Goal: Transaction & Acquisition: Purchase product/service

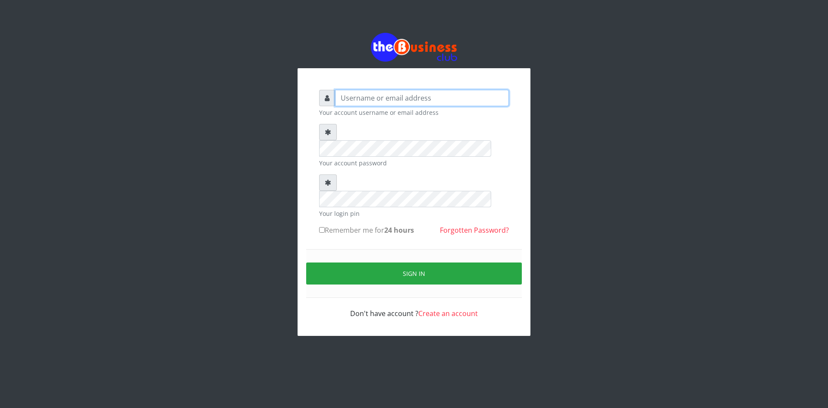
type input "ikhapo"
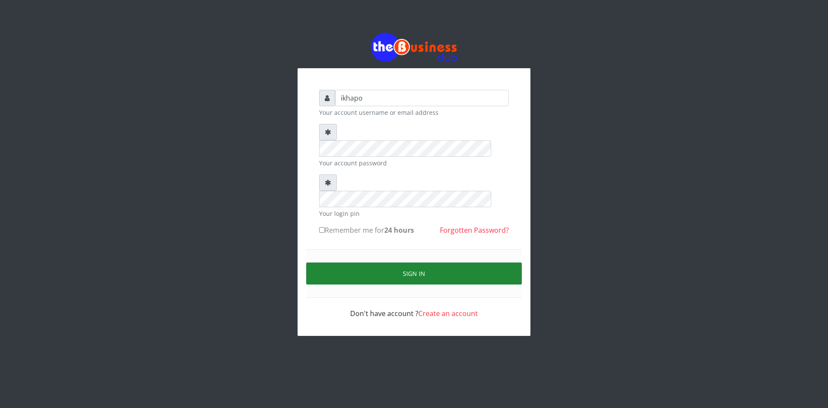
click at [362, 262] on button "Sign in" at bounding box center [414, 273] width 216 height 22
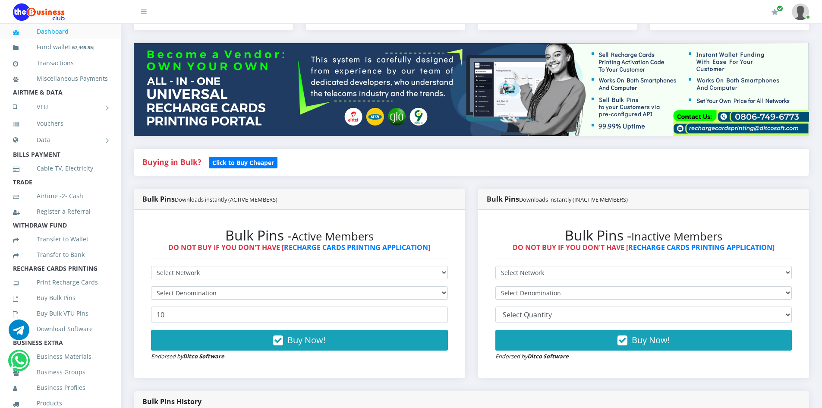
scroll to position [86, 0]
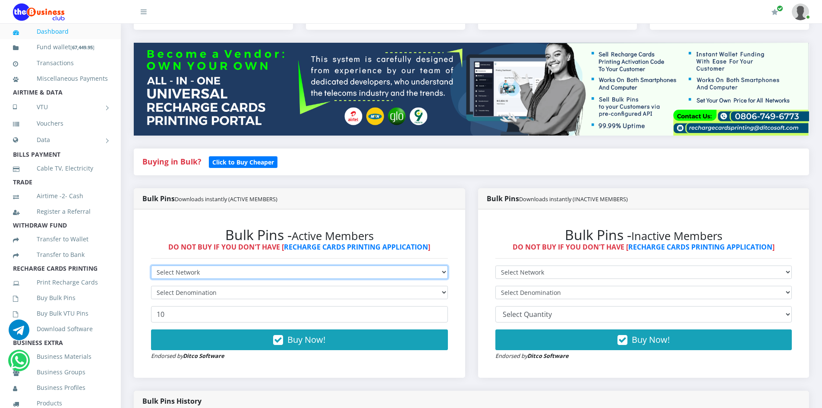
click at [198, 273] on select "Select Network MTN Globacom 9Mobile Airtel" at bounding box center [299, 271] width 297 height 13
select select "Airtel"
click at [151, 265] on select "Select Network MTN Globacom 9Mobile Airtel" at bounding box center [299, 271] width 297 height 13
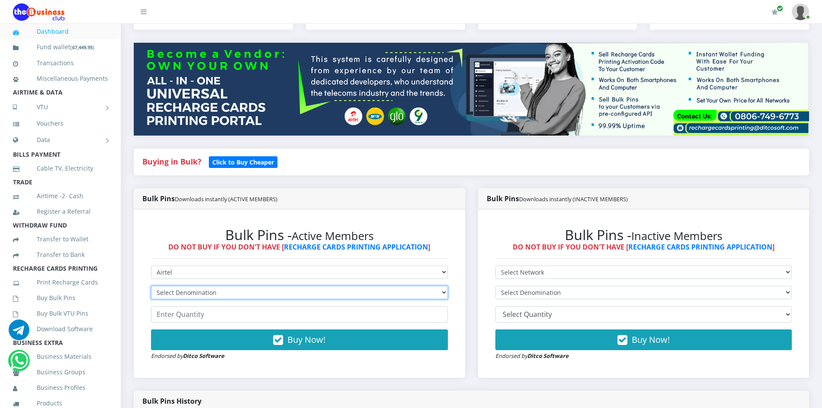
click at [180, 295] on select "Select Denomination Airtel NGN100 - ₦96.38 Airtel NGN200 - ₦192.76 Airtel NGN50…" at bounding box center [299, 292] width 297 height 13
select select "96.38-100"
click at [151, 286] on select "Select Denomination Airtel NGN100 - ₦96.38 Airtel NGN200 - ₦192.76 Airtel NGN50…" at bounding box center [299, 292] width 297 height 13
click at [177, 313] on input "number" at bounding box center [299, 314] width 297 height 16
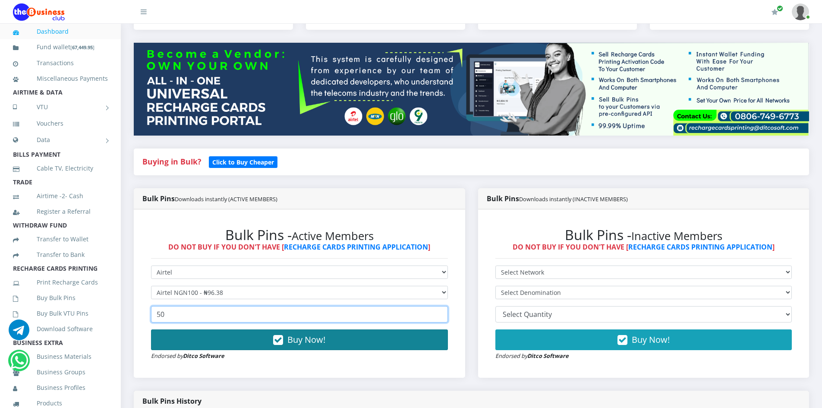
type input "50"
click at [303, 340] on span "Buy Now!" at bounding box center [306, 339] width 38 height 12
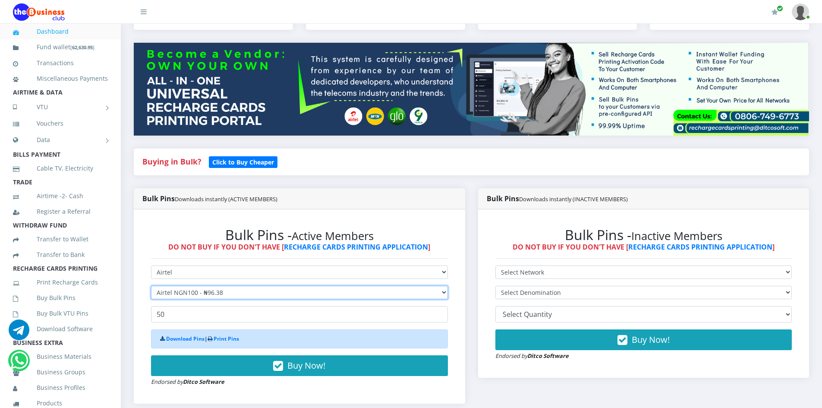
click at [223, 290] on select "Select Denomination Airtel NGN100 - ₦96.38 Airtel NGN200 - ₦192.76 Airtel NGN50…" at bounding box center [299, 292] width 297 height 13
click at [151, 286] on select "Select Denomination Airtel NGN100 - ₦96.38 Airtel NGN200 - ₦192.76 Airtel NGN50…" at bounding box center [299, 292] width 297 height 13
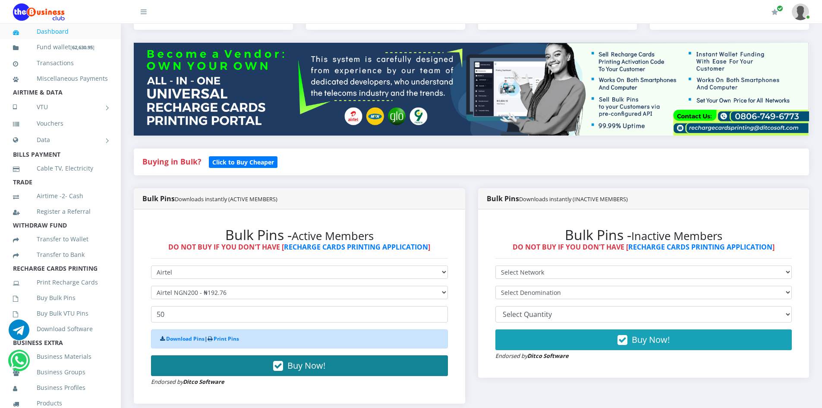
click at [265, 364] on button "Buy Now!" at bounding box center [299, 365] width 297 height 21
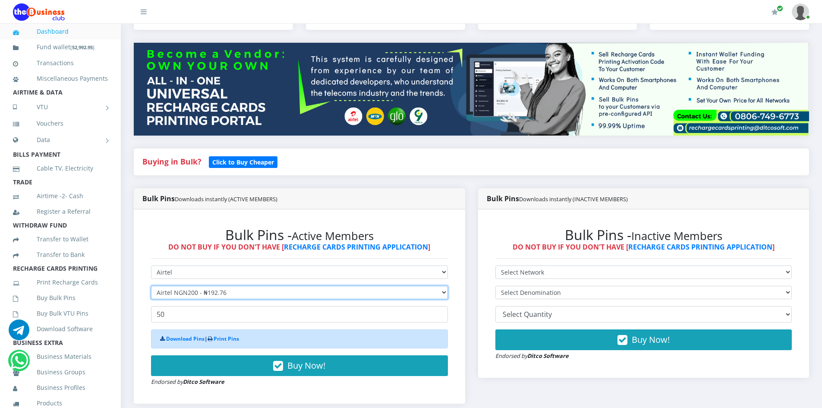
click at [216, 292] on select "Select Denomination Airtel NGN100 - ₦96.38 Airtel NGN200 - ₦192.76 Airtel NGN50…" at bounding box center [299, 292] width 297 height 13
select select "481.9-500"
click at [151, 286] on select "Select Denomination Airtel NGN100 - ₦96.38 Airtel NGN200 - ₦192.76 Airtel NGN50…" at bounding box center [299, 292] width 297 height 13
click at [173, 315] on input "50" at bounding box center [299, 314] width 297 height 16
type input "5"
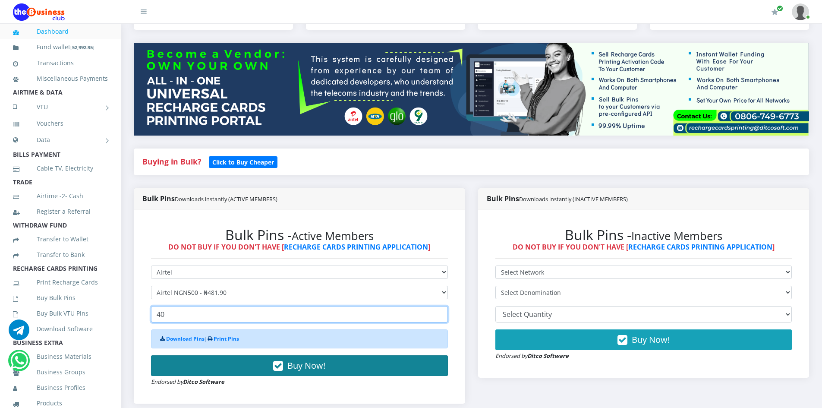
type input "40"
click at [323, 366] on span "Buy Now!" at bounding box center [306, 365] width 38 height 12
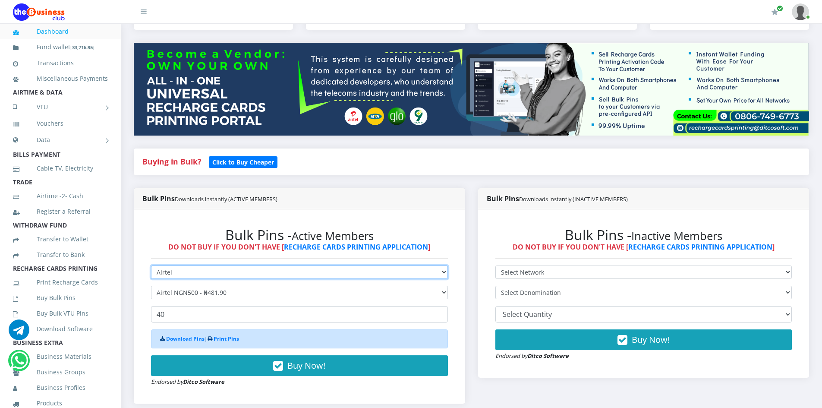
click at [198, 276] on select "Select Network MTN Globacom 9Mobile Airtel" at bounding box center [299, 271] width 297 height 13
select select "MTN"
click at [151, 265] on select "Select Network MTN Globacom 9Mobile Airtel" at bounding box center [299, 271] width 297 height 13
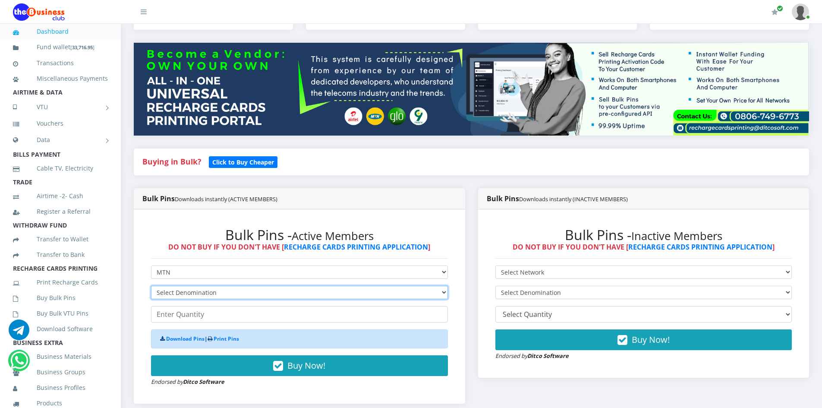
click at [189, 292] on select "Select Denomination MTN NGN100 - ₦96.99 MTN NGN200 - ₦193.98 MTN NGN400 - ₦387.…" at bounding box center [299, 292] width 297 height 13
select select "96.99-100"
click at [151, 286] on select "Select Denomination MTN NGN100 - ₦96.99 MTN NGN200 - ₦193.98 MTN NGN400 - ₦387.…" at bounding box center [299, 292] width 297 height 13
click at [181, 310] on input "number" at bounding box center [299, 314] width 297 height 16
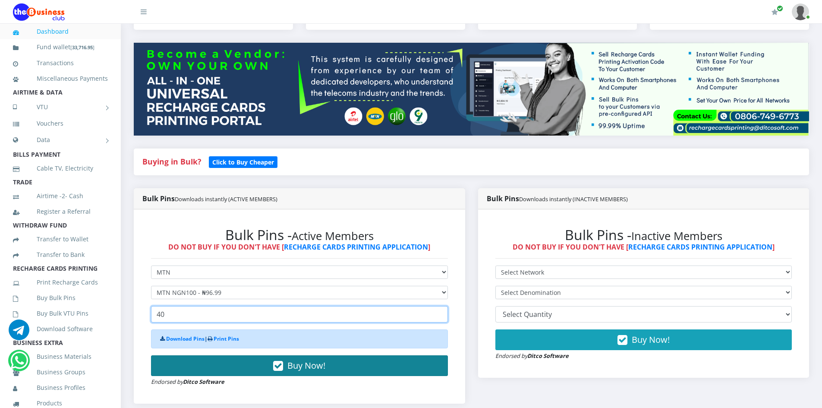
type input "40"
click at [266, 365] on button "Buy Now!" at bounding box center [299, 365] width 297 height 21
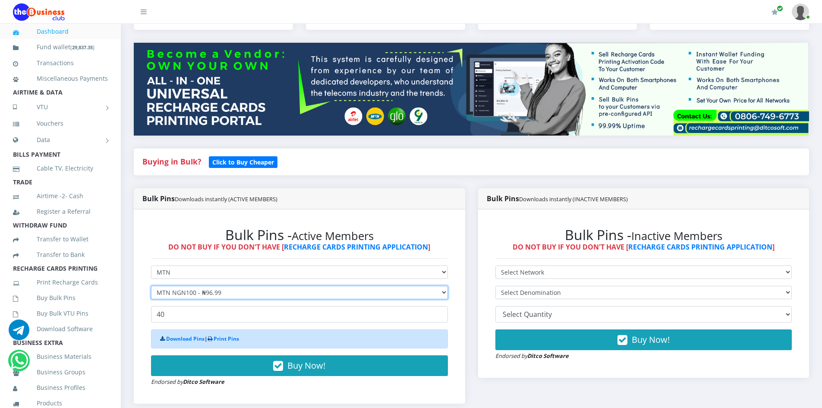
click at [212, 292] on select "Select Denomination MTN NGN100 - ₦96.99 MTN NGN200 - ₦193.98 MTN NGN400 - ₦387.…" at bounding box center [299, 292] width 297 height 13
select select "193.98-200"
click at [151, 286] on select "Select Denomination MTN NGN100 - ₦96.99 MTN NGN200 - ₦193.98 MTN NGN400 - ₦387.…" at bounding box center [299, 292] width 297 height 13
click at [180, 315] on input "40" at bounding box center [299, 314] width 297 height 16
type input "4"
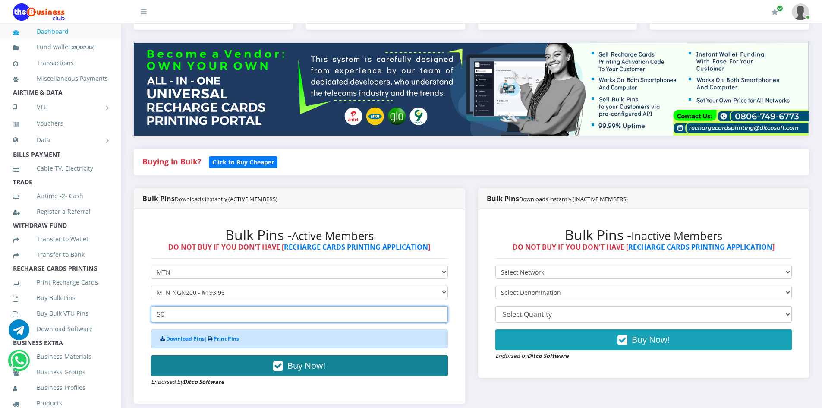
type input "50"
click at [229, 365] on button "Buy Now!" at bounding box center [299, 365] width 297 height 21
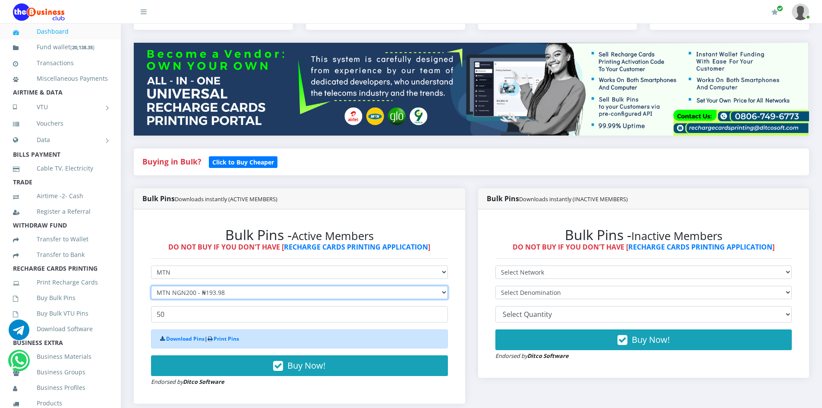
click at [207, 295] on select "Select Denomination MTN NGN100 - ₦96.99 MTN NGN200 - ₦193.98 MTN NGN400 - ₦387.…" at bounding box center [299, 292] width 297 height 13
select select "484.95-500"
click at [151, 286] on select "Select Denomination MTN NGN100 - ₦96.99 MTN NGN200 - ₦193.98 MTN NGN400 - ₦387.…" at bounding box center [299, 292] width 297 height 13
click at [177, 320] on input "50" at bounding box center [299, 314] width 297 height 16
type input "5"
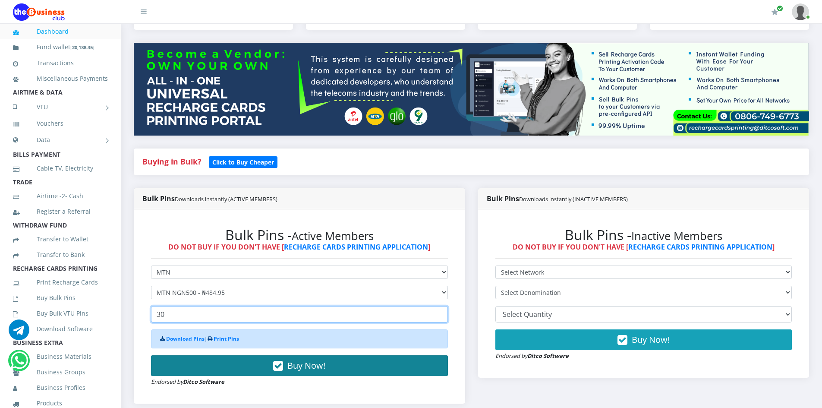
type input "30"
click at [314, 368] on span "Buy Now!" at bounding box center [306, 365] width 38 height 12
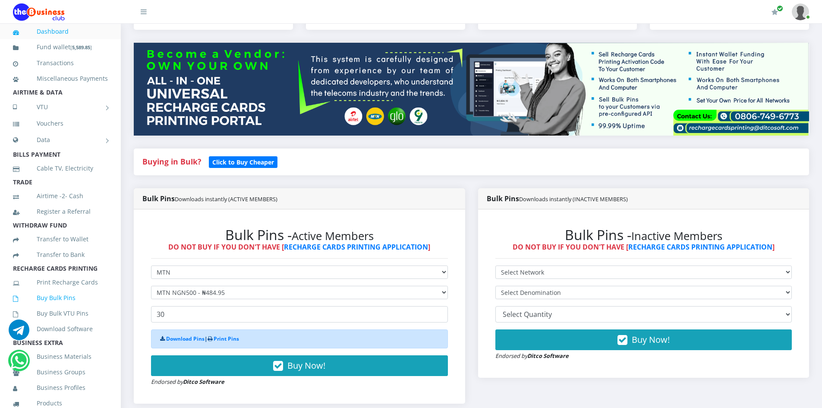
click at [49, 308] on link "Buy Bulk Pins" at bounding box center [60, 298] width 95 height 20
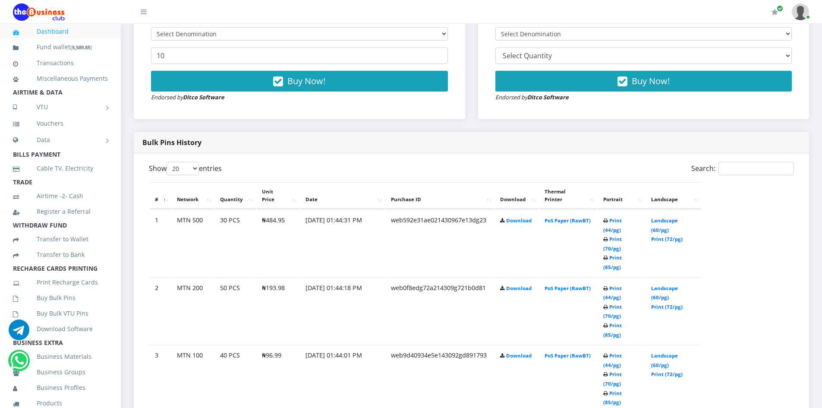
scroll to position [345, 0]
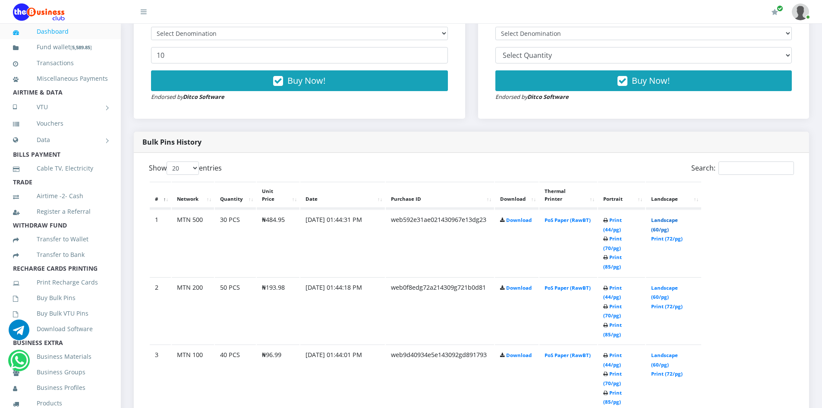
click at [673, 217] on link "Landscape (60/pg)" at bounding box center [664, 225] width 27 height 16
click at [671, 284] on link "Landscape (60/pg)" at bounding box center [664, 292] width 27 height 16
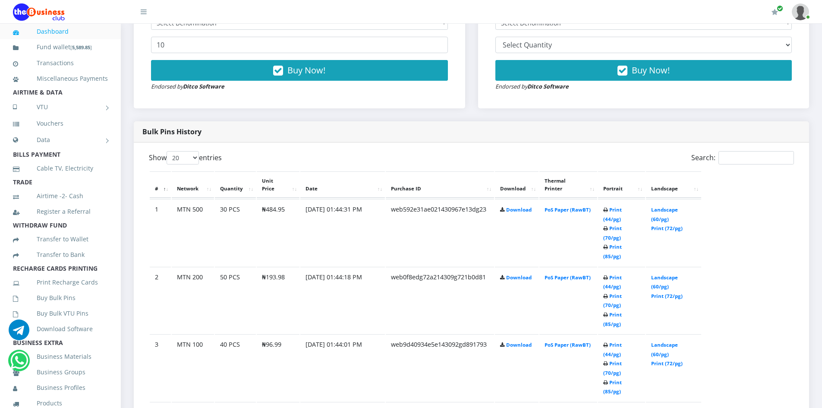
scroll to position [388, 0]
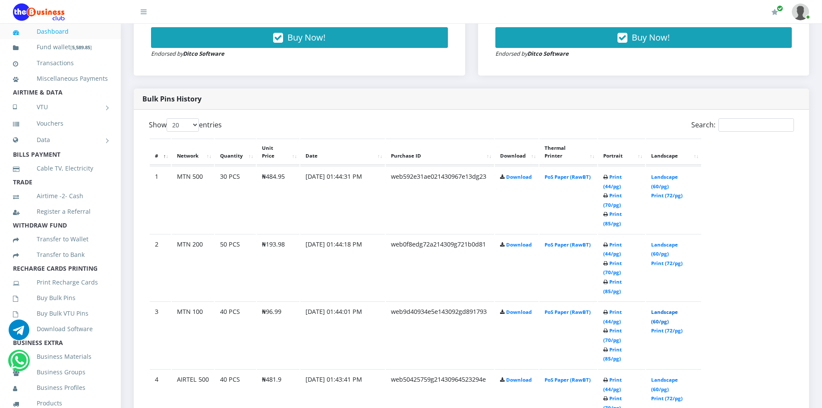
click at [675, 308] on link "Landscape (60/pg)" at bounding box center [664, 316] width 27 height 16
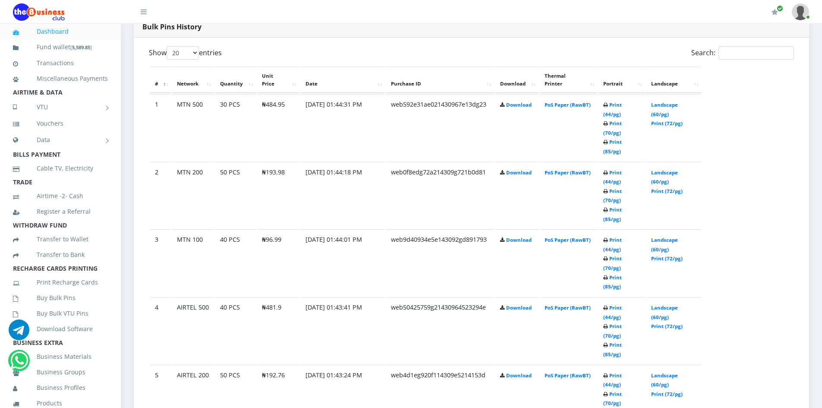
scroll to position [474, 0]
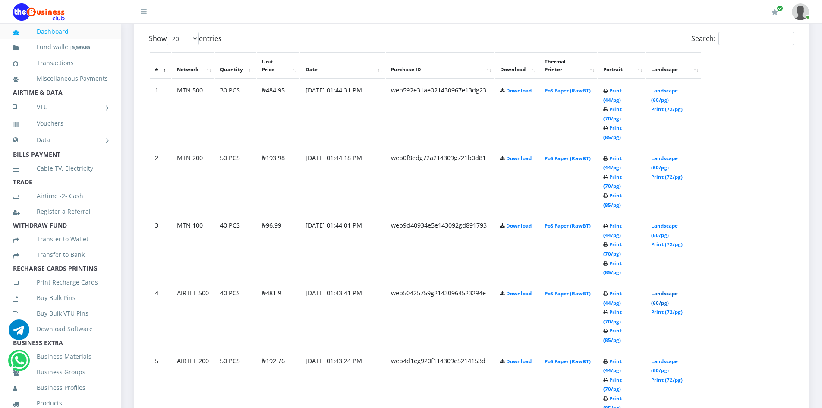
click at [668, 290] on link "Landscape (60/pg)" at bounding box center [664, 298] width 27 height 16
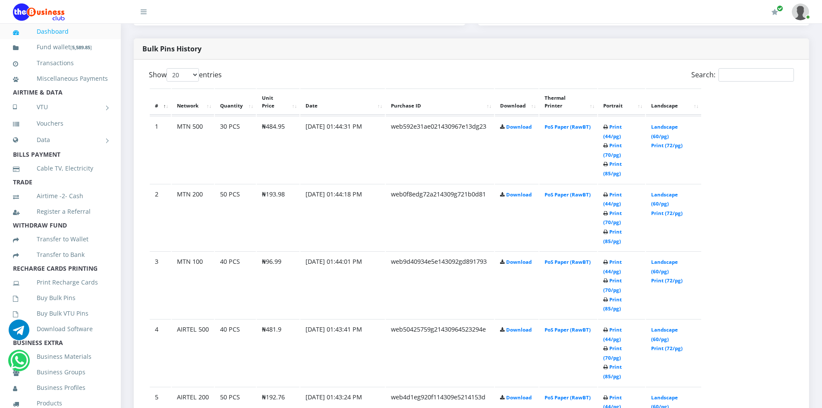
scroll to position [481, 0]
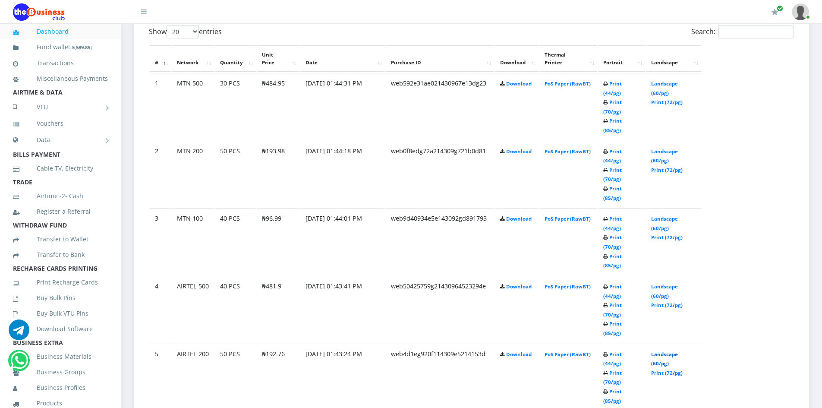
click at [666, 351] on link "Landscape (60/pg)" at bounding box center [664, 359] width 27 height 16
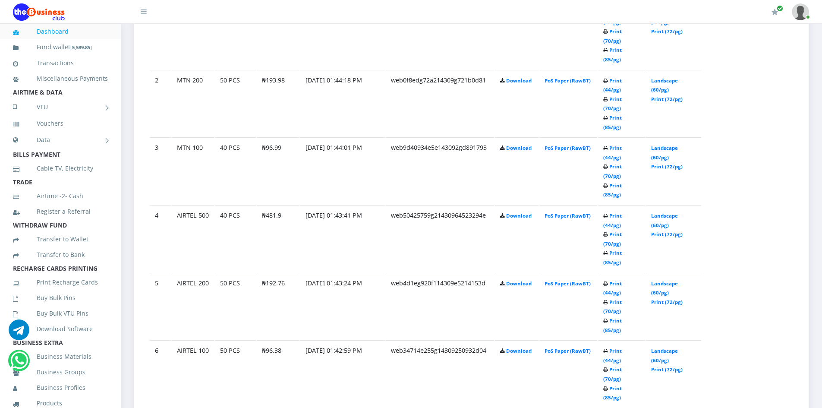
scroll to position [568, 0]
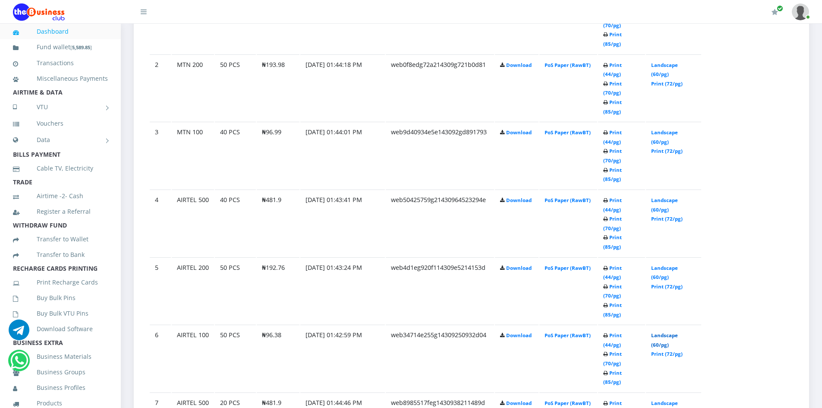
click at [662, 332] on link "Landscape (60/pg)" at bounding box center [664, 340] width 27 height 16
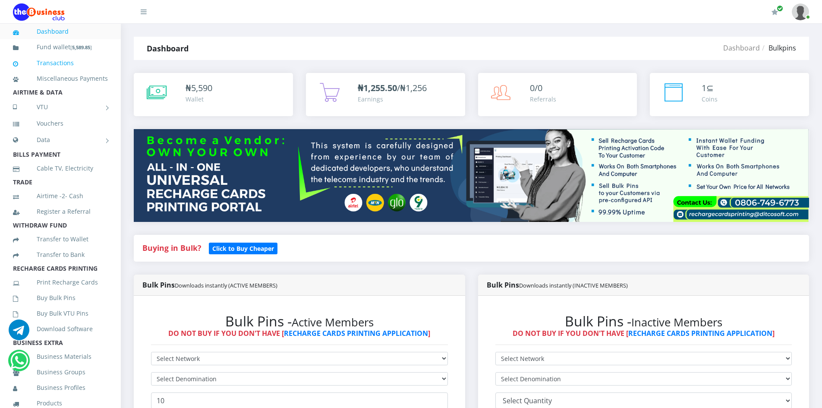
click at [57, 62] on link "Transactions" at bounding box center [60, 63] width 95 height 20
